Goal: Task Accomplishment & Management: Manage account settings

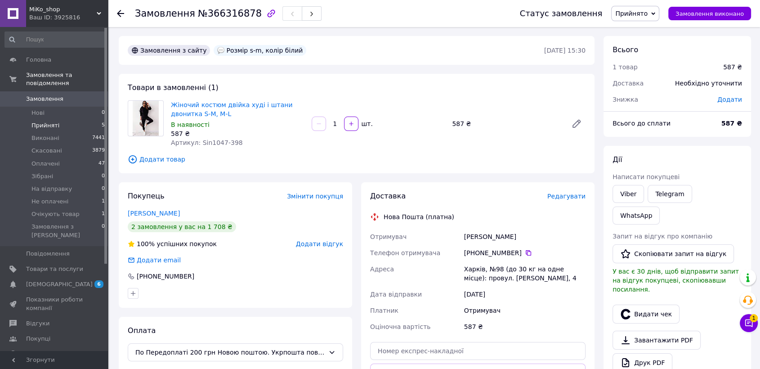
click at [85, 119] on li "Прийняті 5" at bounding box center [55, 125] width 110 height 13
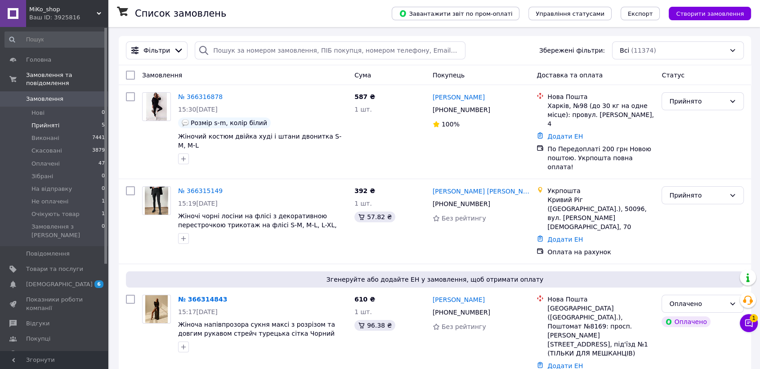
click at [83, 119] on li "Прийняті 5" at bounding box center [55, 125] width 110 height 13
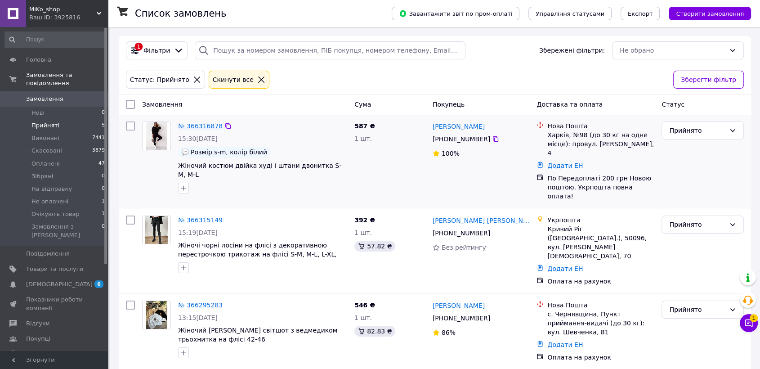
click at [198, 124] on link "№ 366316878" at bounding box center [200, 125] width 45 height 7
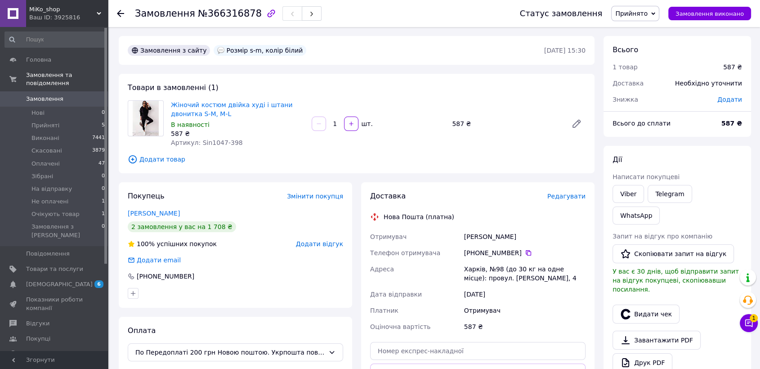
click at [645, 12] on span "Прийнято" at bounding box center [631, 13] width 32 height 7
click at [650, 59] on li "Оплачено" at bounding box center [640, 58] width 57 height 13
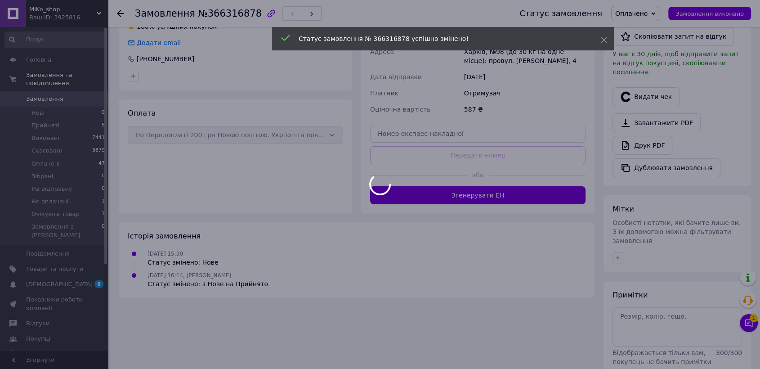
scroll to position [201, 0]
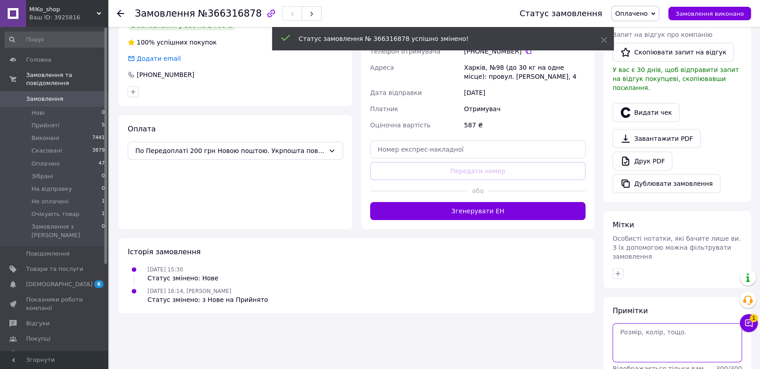
click at [653, 323] on textarea at bounding box center [678, 342] width 130 height 39
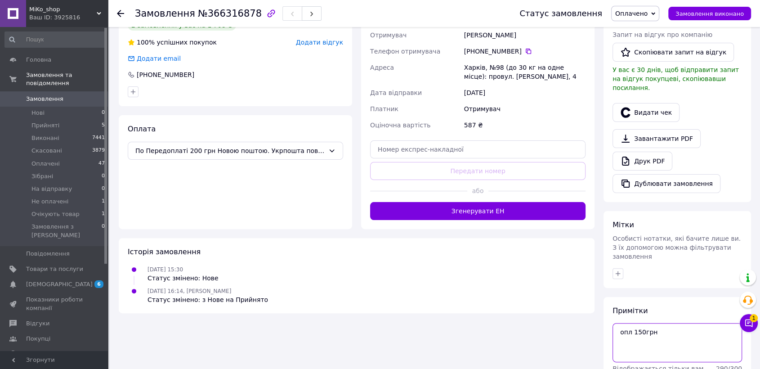
type textarea "опл 150грн"
drag, startPoint x: 717, startPoint y: 357, endPoint x: 708, endPoint y: 357, distance: 9.4
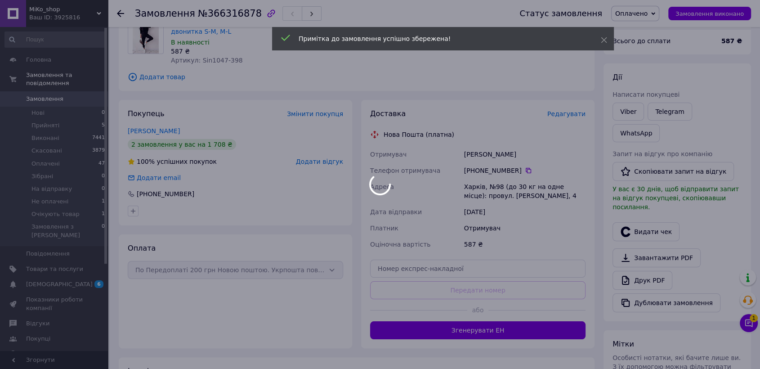
scroll to position [0, 0]
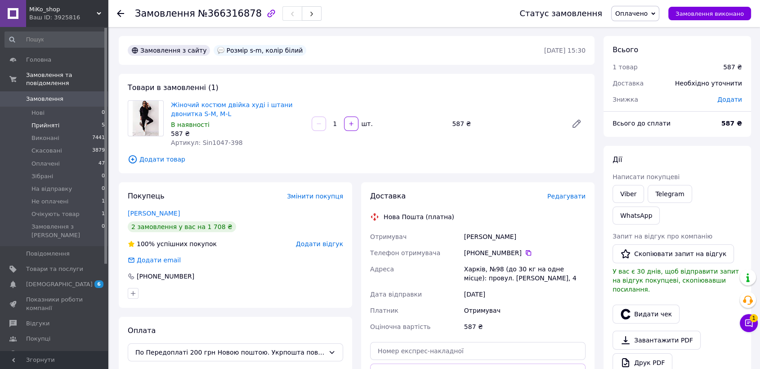
click at [72, 119] on li "Прийняті 5" at bounding box center [55, 125] width 110 height 13
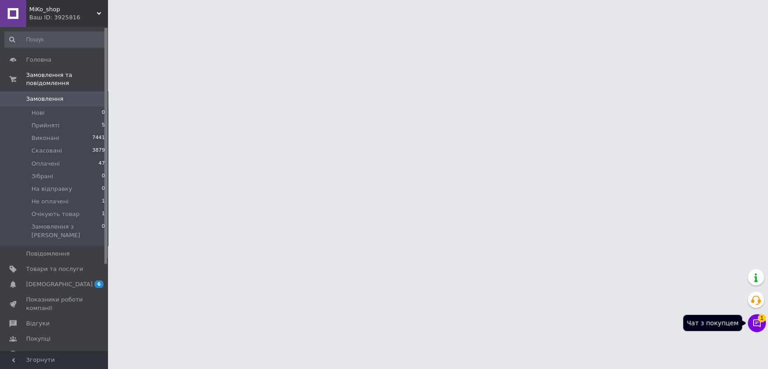
click at [753, 327] on button "Чат з покупцем 1" at bounding box center [757, 323] width 18 height 18
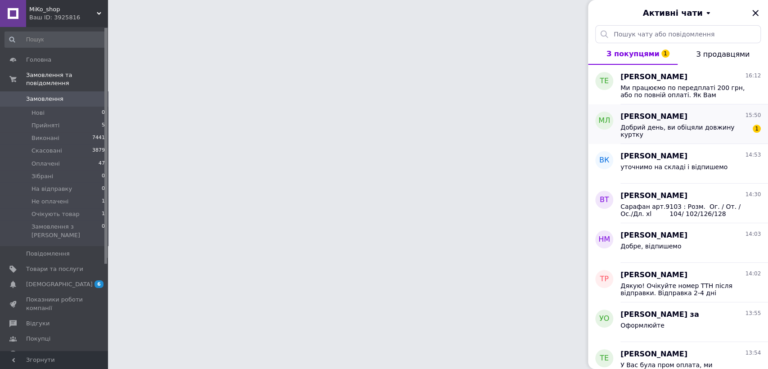
click at [667, 136] on div "Добрий день, ви обіцяли довжину куртку" at bounding box center [684, 131] width 128 height 14
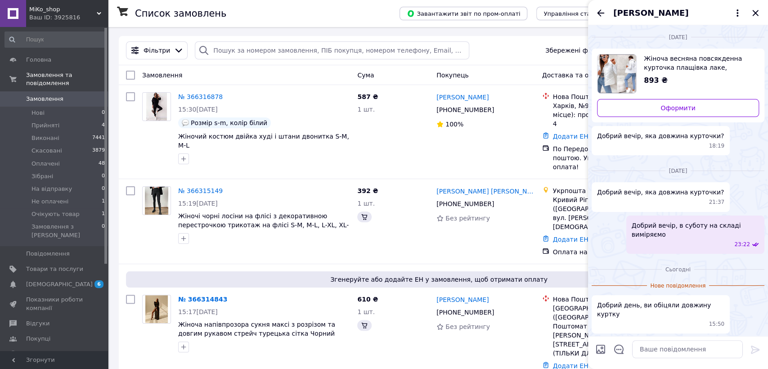
click at [685, 13] on span "Марина Лисяк" at bounding box center [669, 13] width 112 height 12
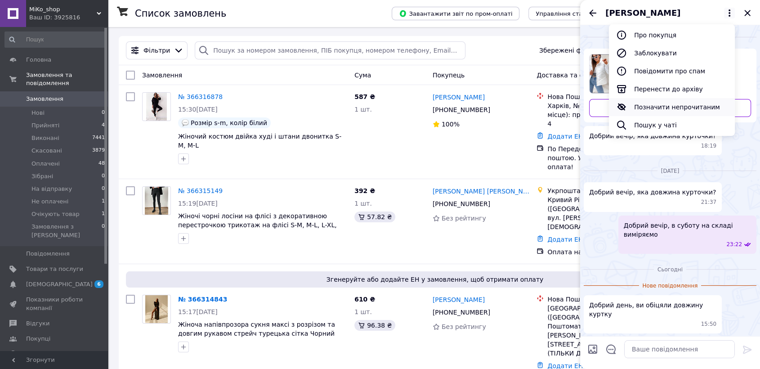
click at [662, 105] on button "Позначити непрочитаним" at bounding box center [672, 107] width 126 height 18
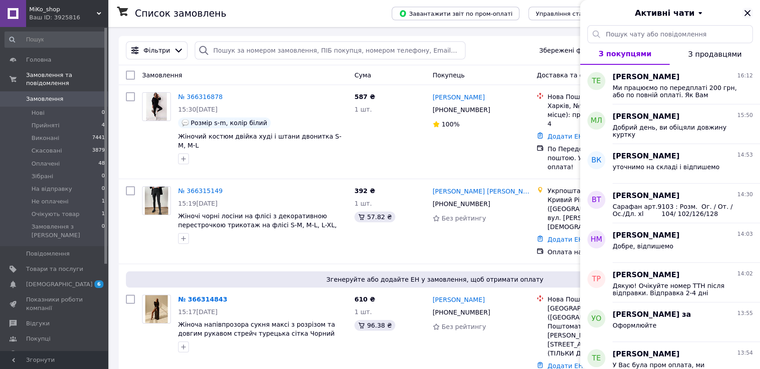
drag, startPoint x: 749, startPoint y: 11, endPoint x: 727, endPoint y: 28, distance: 27.6
click at [748, 11] on icon "Закрити" at bounding box center [747, 13] width 11 height 11
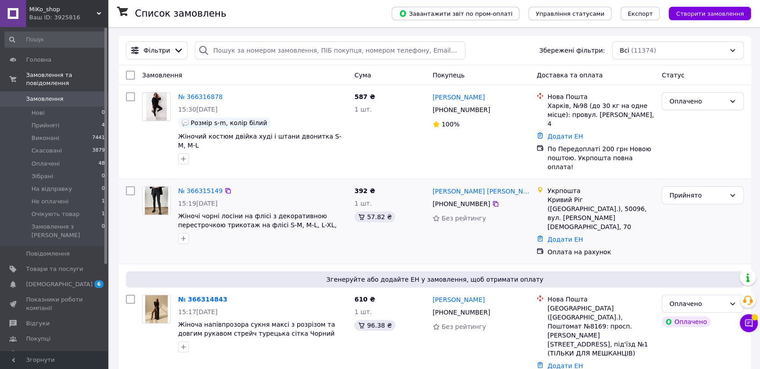
scroll to position [67, 0]
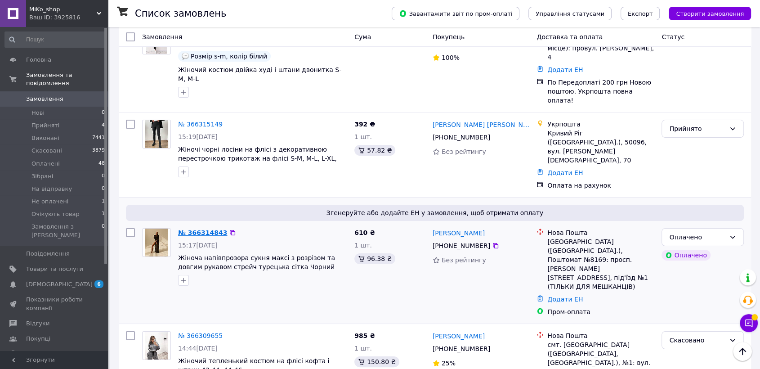
click at [198, 229] on link "№ 366314843" at bounding box center [202, 232] width 49 height 7
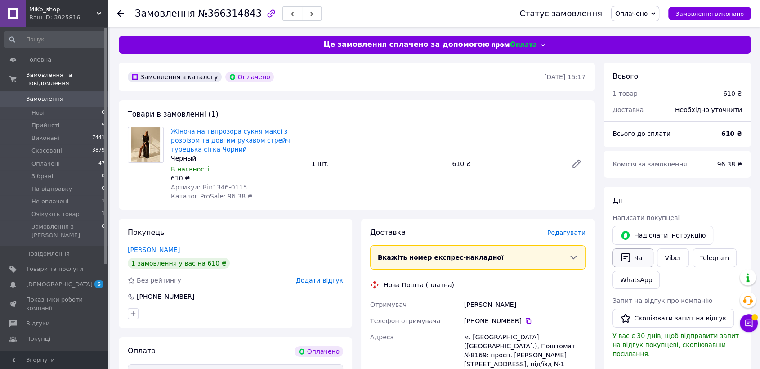
click at [633, 256] on button "Чат" at bounding box center [633, 257] width 41 height 19
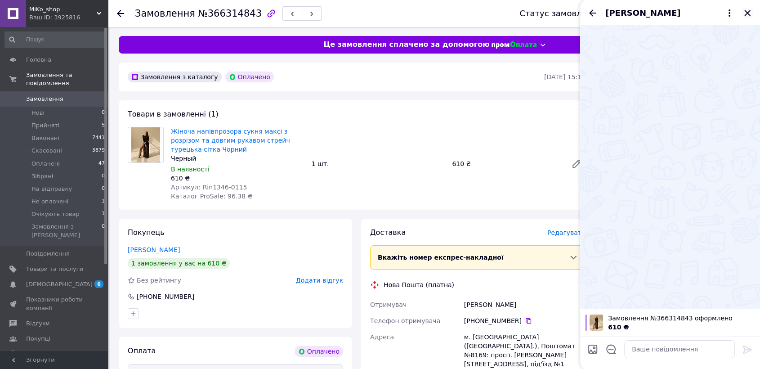
click at [746, 13] on icon "Закрити" at bounding box center [747, 13] width 11 height 11
